Goal: Transaction & Acquisition: Obtain resource

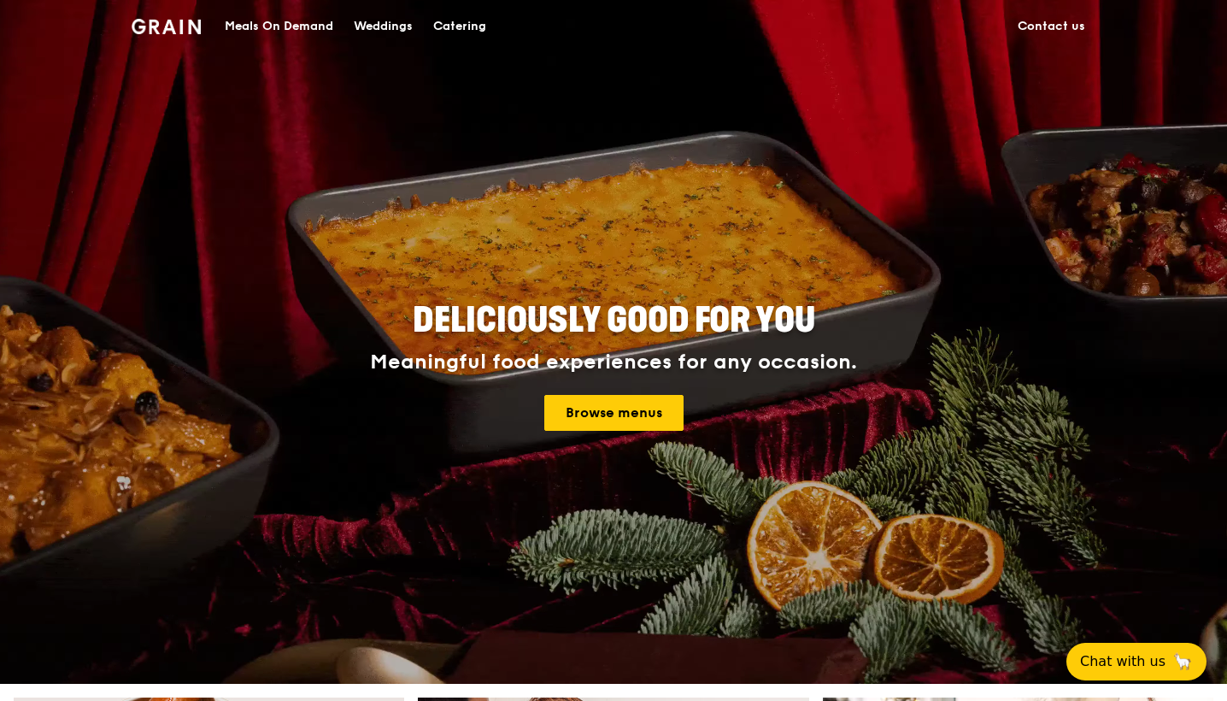
click at [475, 30] on div "Catering" at bounding box center [459, 26] width 53 height 51
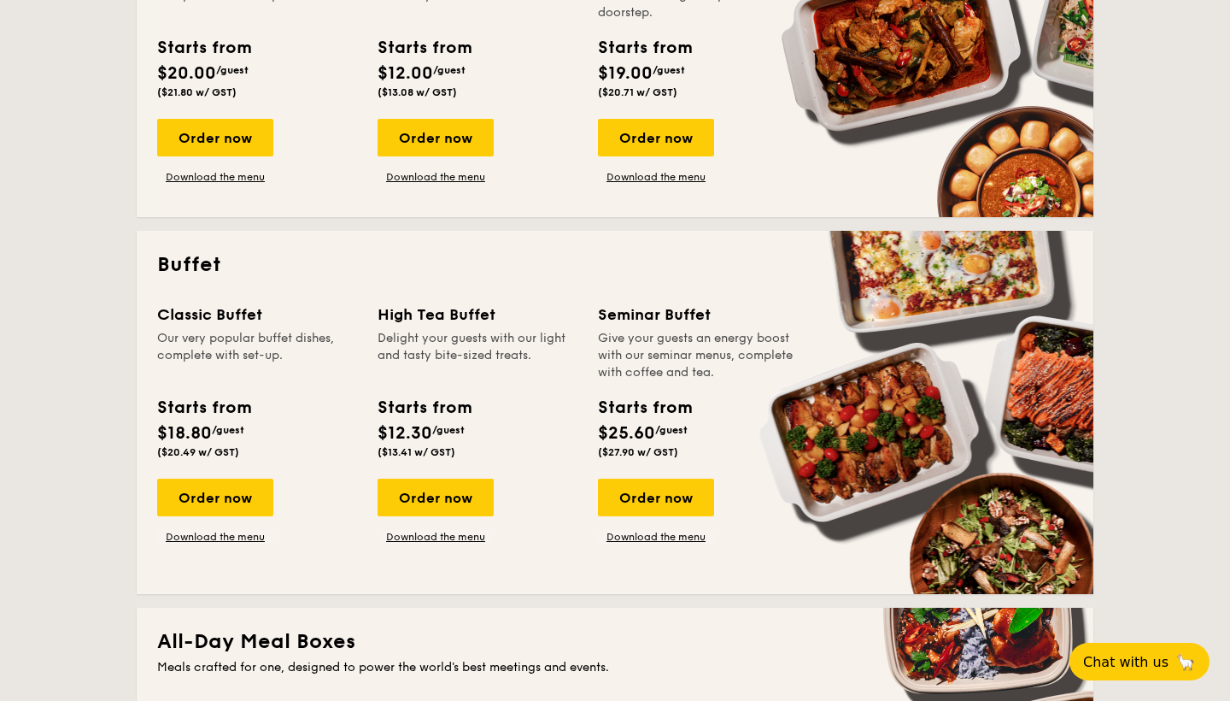
scroll to position [617, 0]
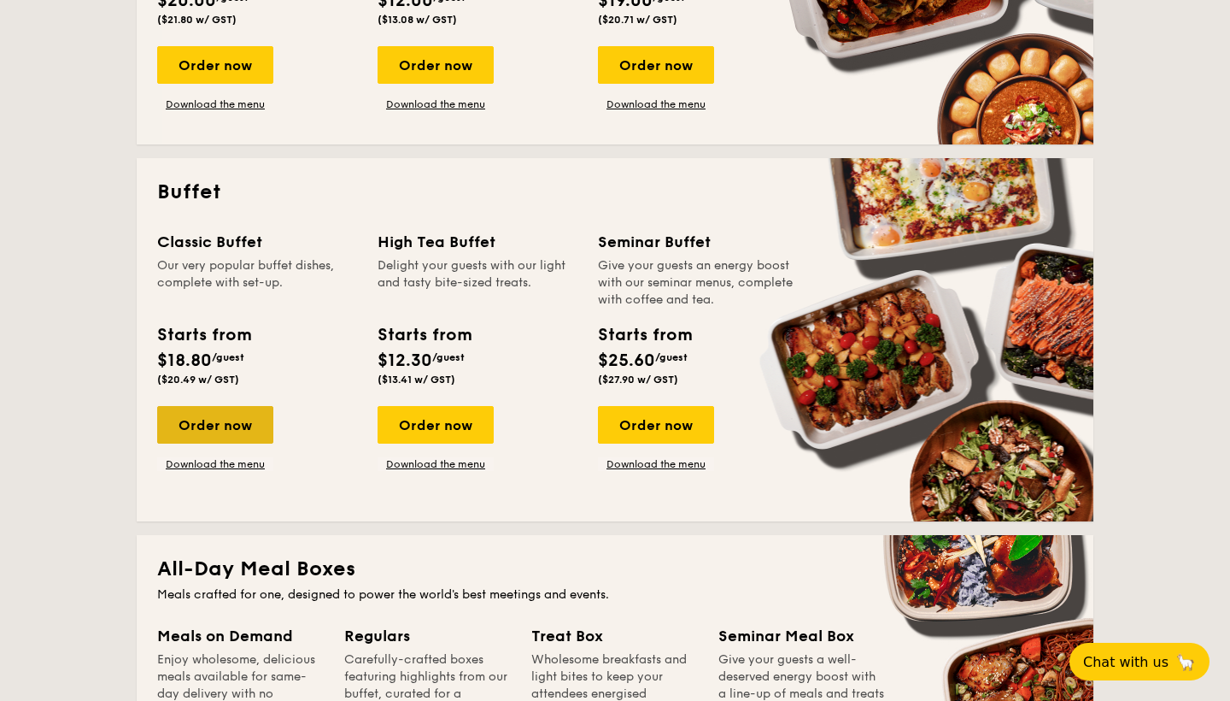
click at [227, 426] on div "Order now" at bounding box center [215, 425] width 116 height 38
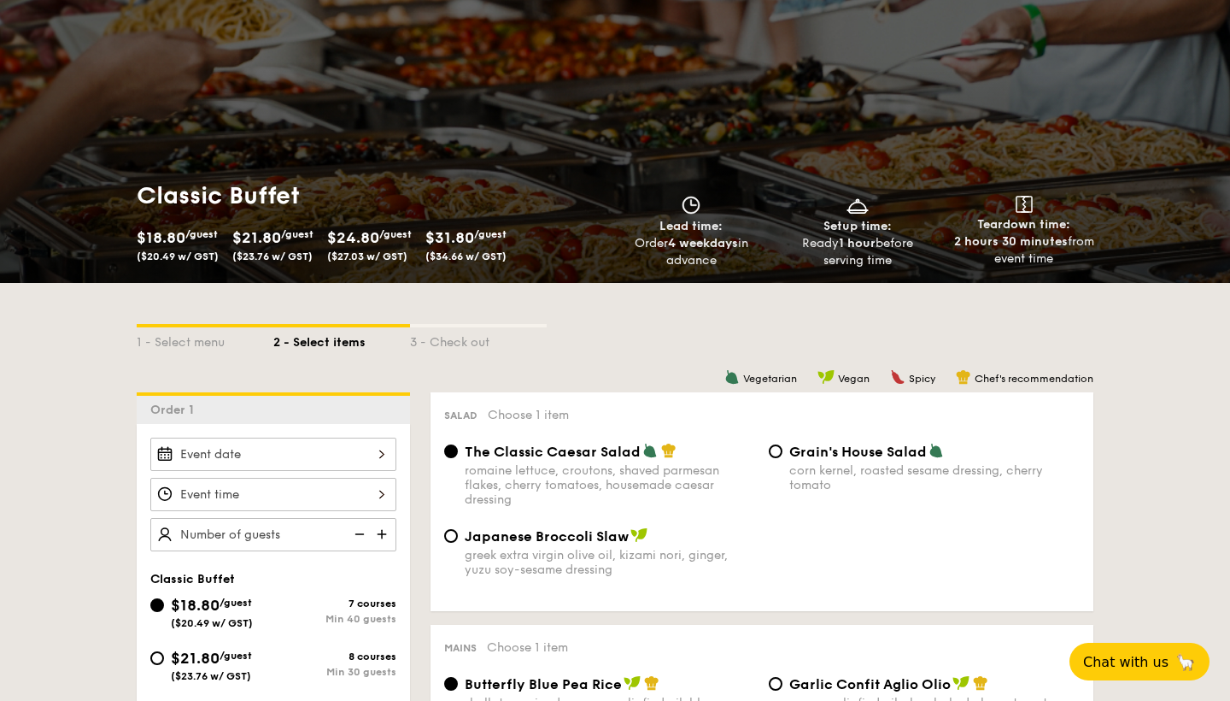
scroll to position [428, 0]
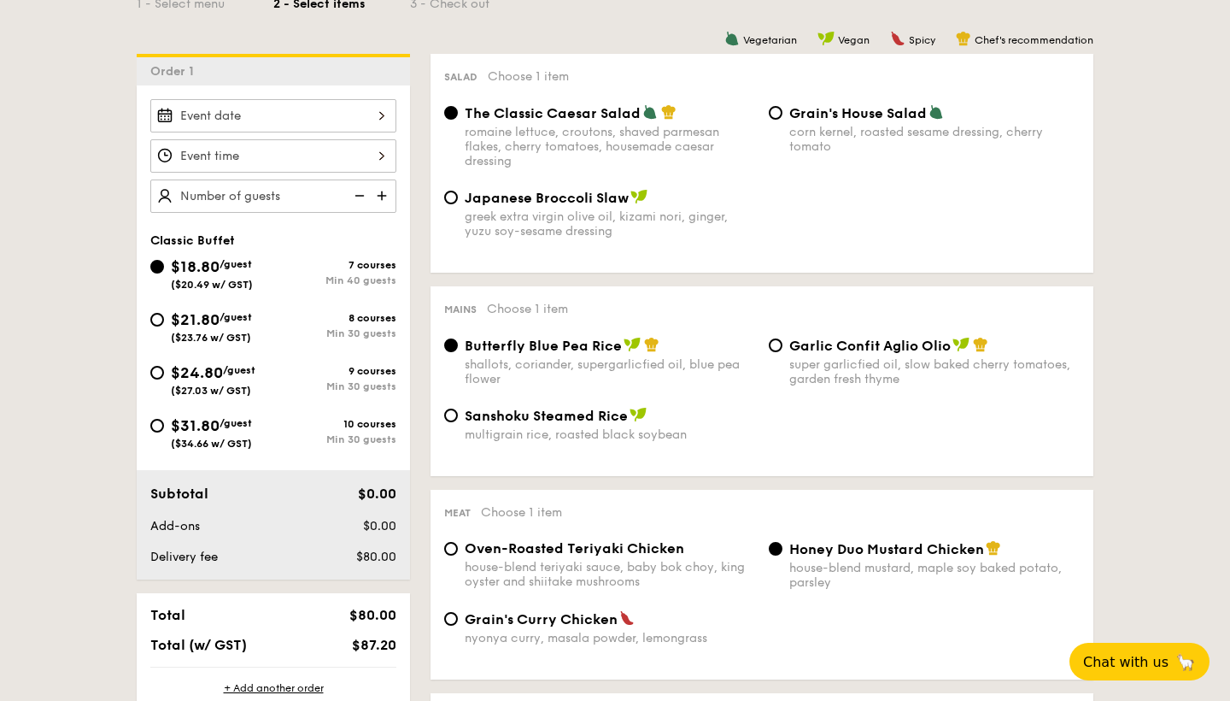
scroll to position [617, 0]
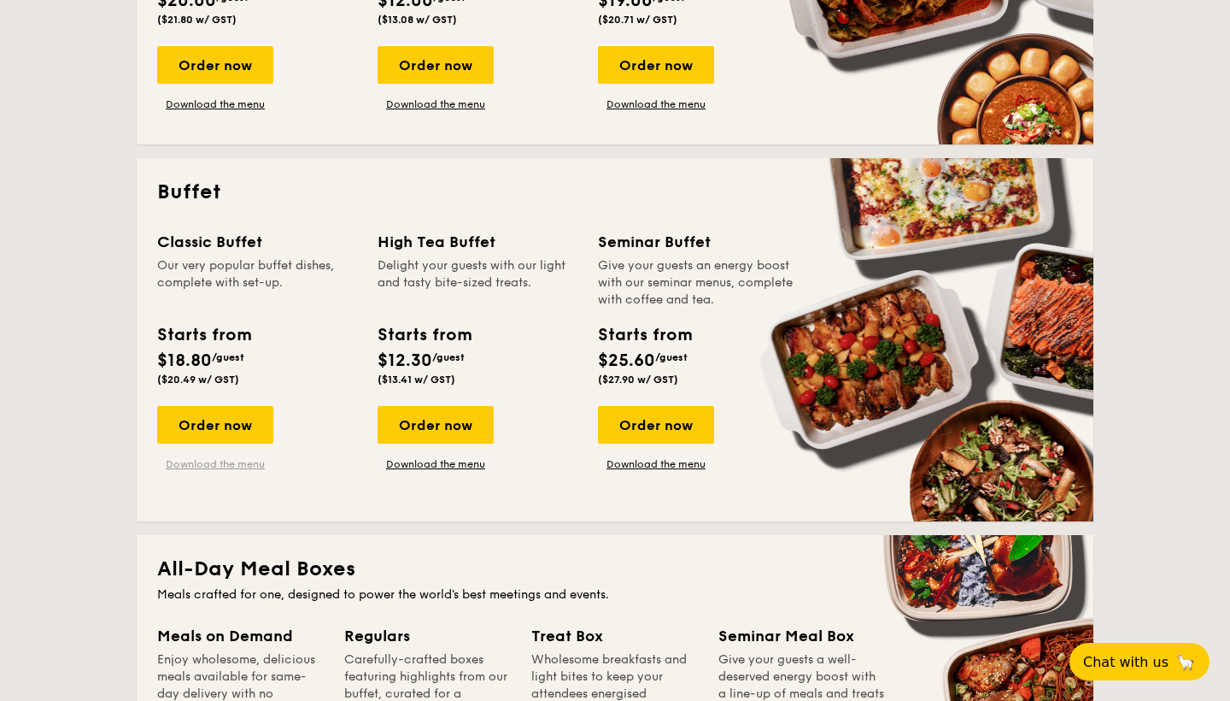
click at [204, 464] on link "Download the menu" at bounding box center [215, 464] width 116 height 14
